Goal: Task Accomplishment & Management: Manage account settings

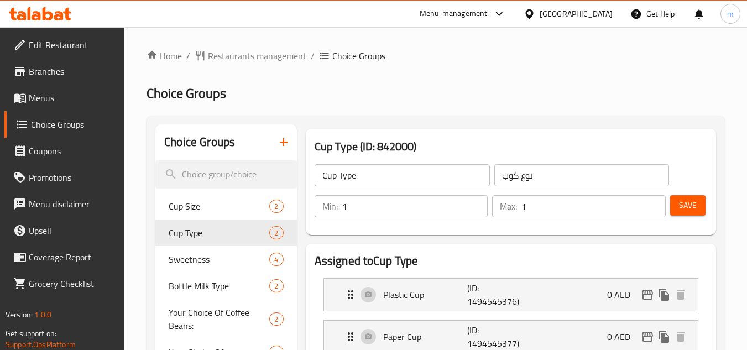
click at [553, 7] on div "[GEOGRAPHIC_DATA]" at bounding box center [568, 14] width 107 height 27
click at [544, 15] on div "[GEOGRAPHIC_DATA]" at bounding box center [576, 14] width 73 height 12
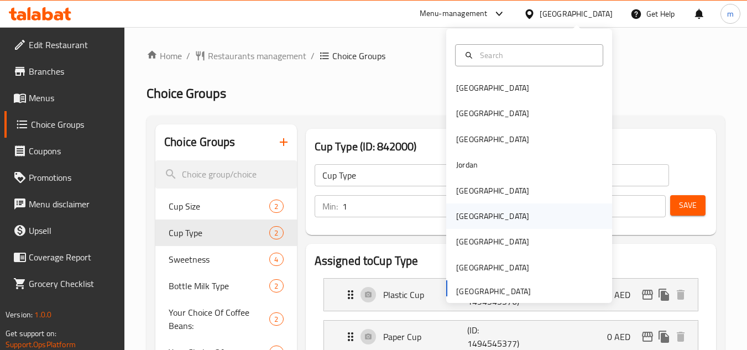
click at [472, 214] on div "[GEOGRAPHIC_DATA]" at bounding box center [492, 216] width 91 height 25
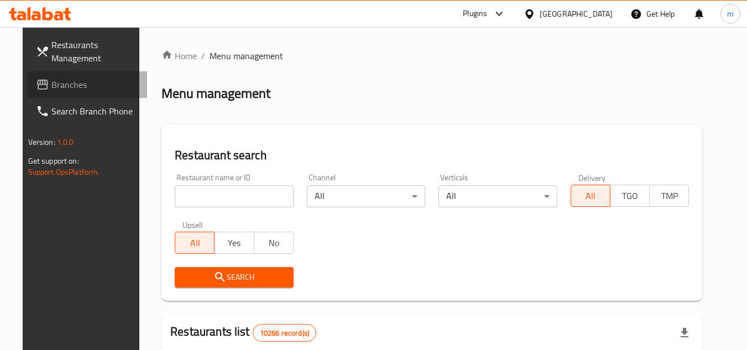
click at [72, 84] on span "Branches" at bounding box center [94, 84] width 87 height 13
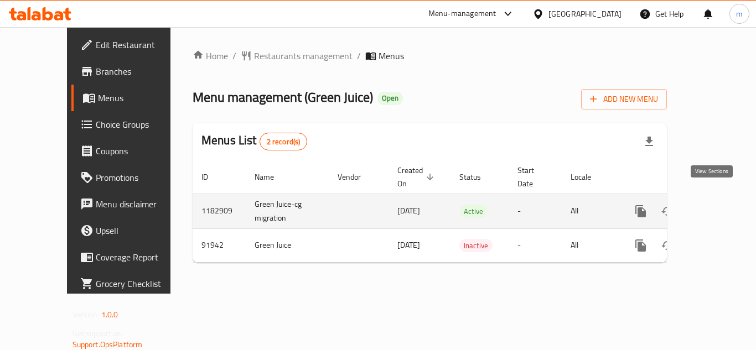
click at [714, 205] on icon "enhanced table" at bounding box center [720, 211] width 13 height 13
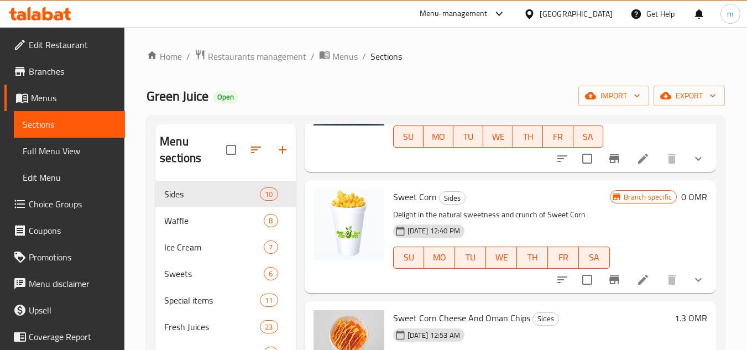
scroll to position [55, 0]
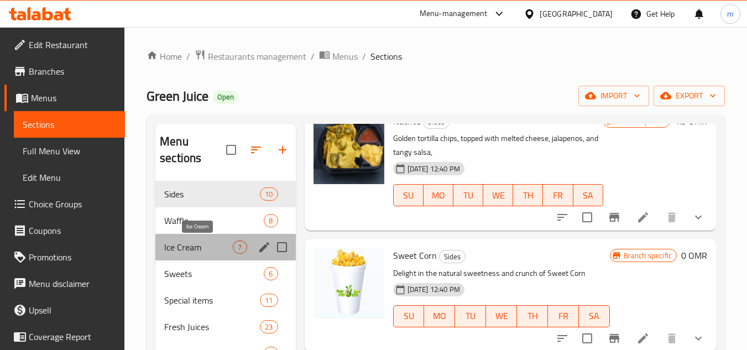
click at [204, 250] on span "Ice Cream" at bounding box center [198, 247] width 69 height 13
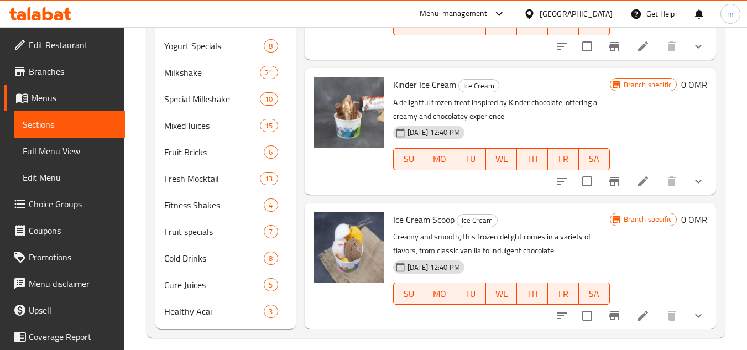
scroll to position [371, 0]
